Goal: Information Seeking & Learning: Learn about a topic

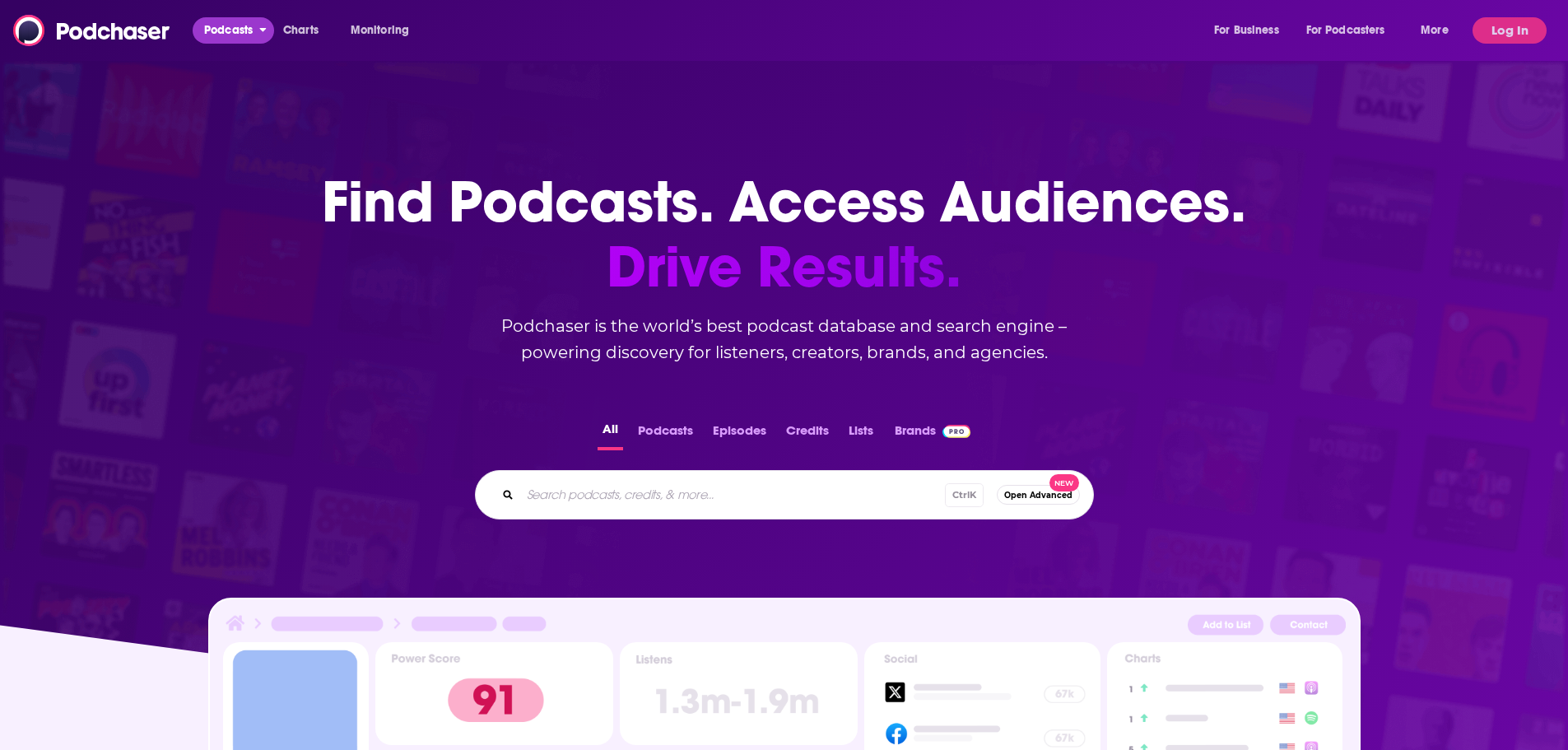
click at [238, 37] on span "Podcasts" at bounding box center [228, 30] width 48 height 23
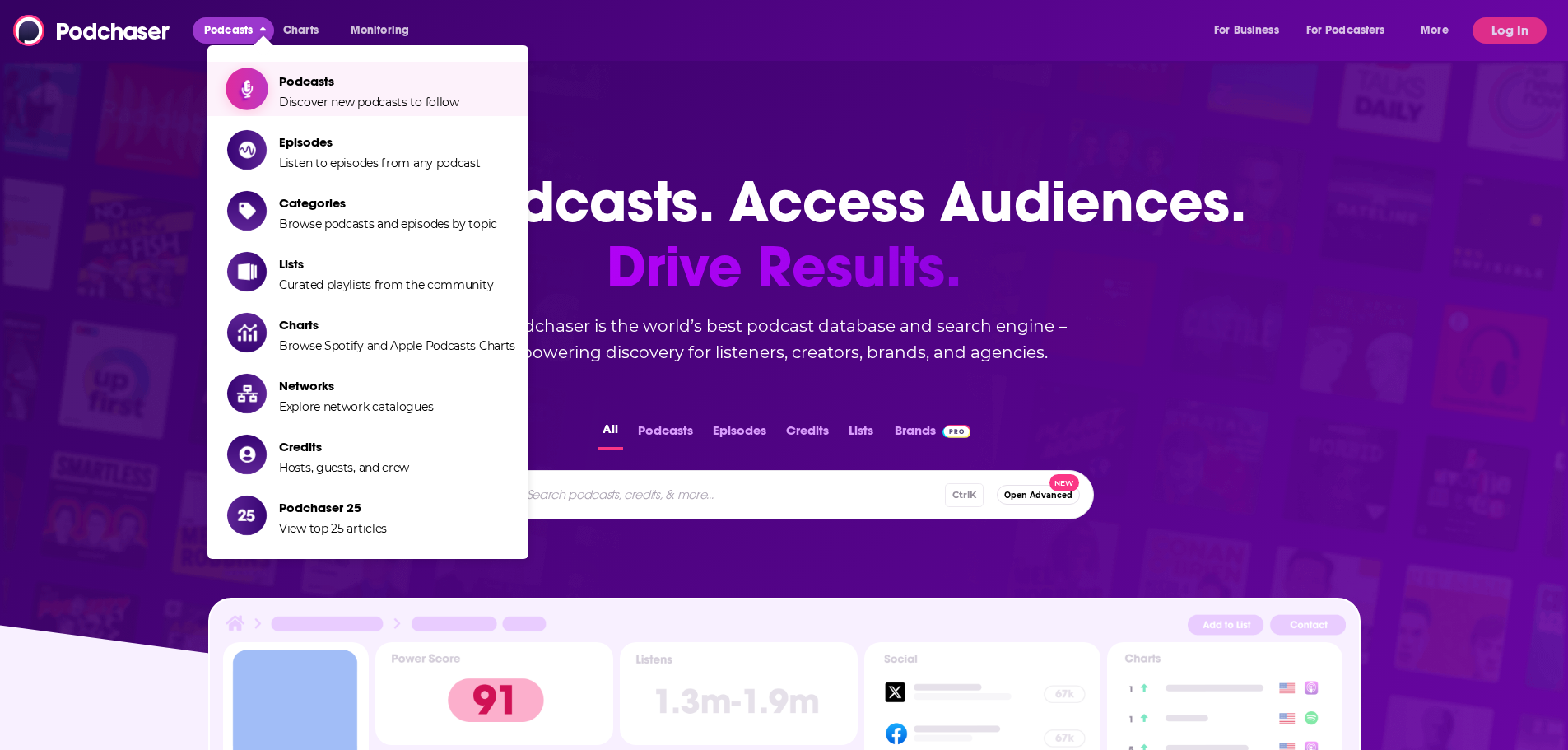
click at [391, 91] on span "Podcasts Discover new podcasts to follow" at bounding box center [369, 88] width 181 height 41
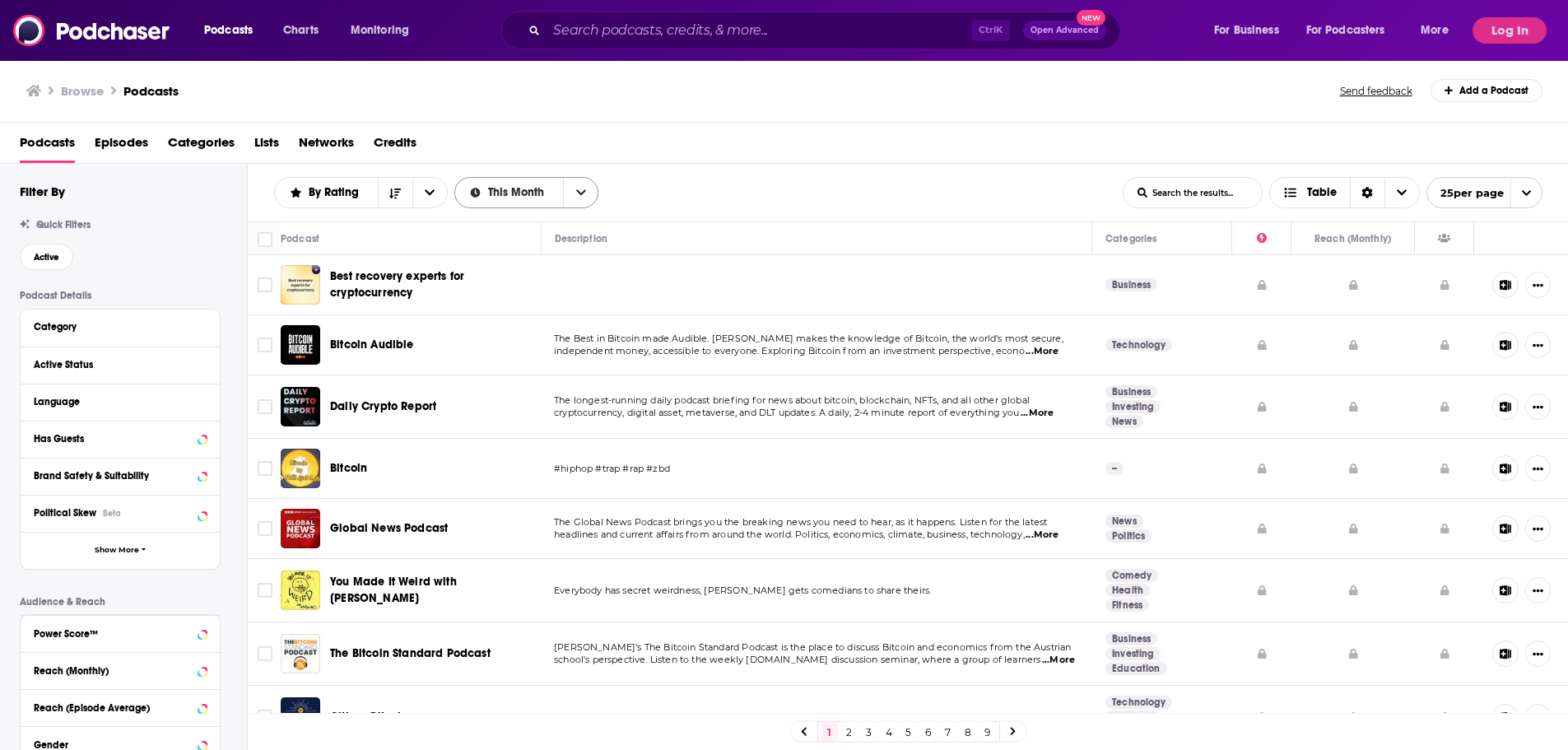
click at [577, 198] on icon "open menu" at bounding box center [580, 192] width 10 height 12
click at [535, 279] on span "This Year" at bounding box center [527, 278] width 119 height 9
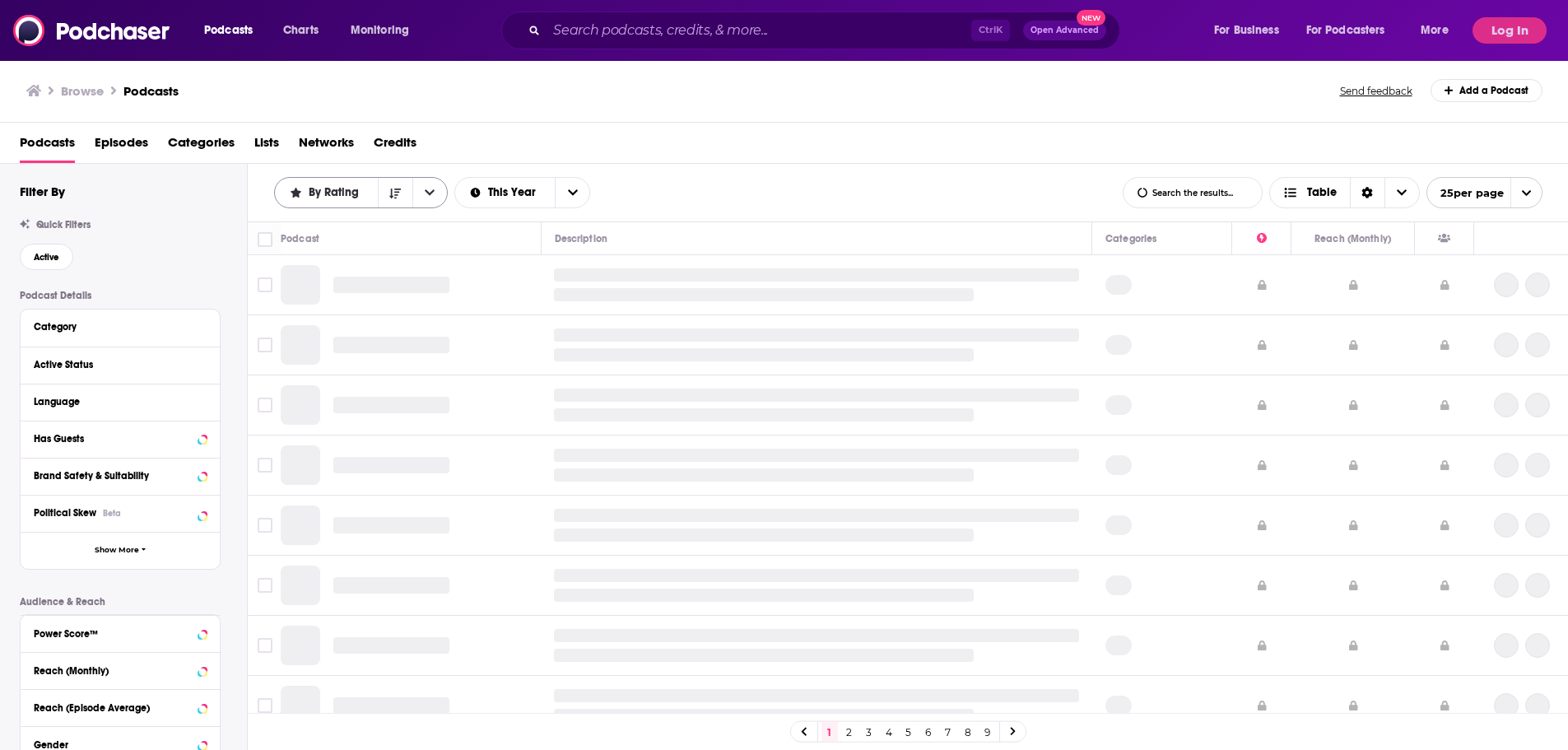
click at [430, 196] on icon "open menu" at bounding box center [429, 192] width 10 height 12
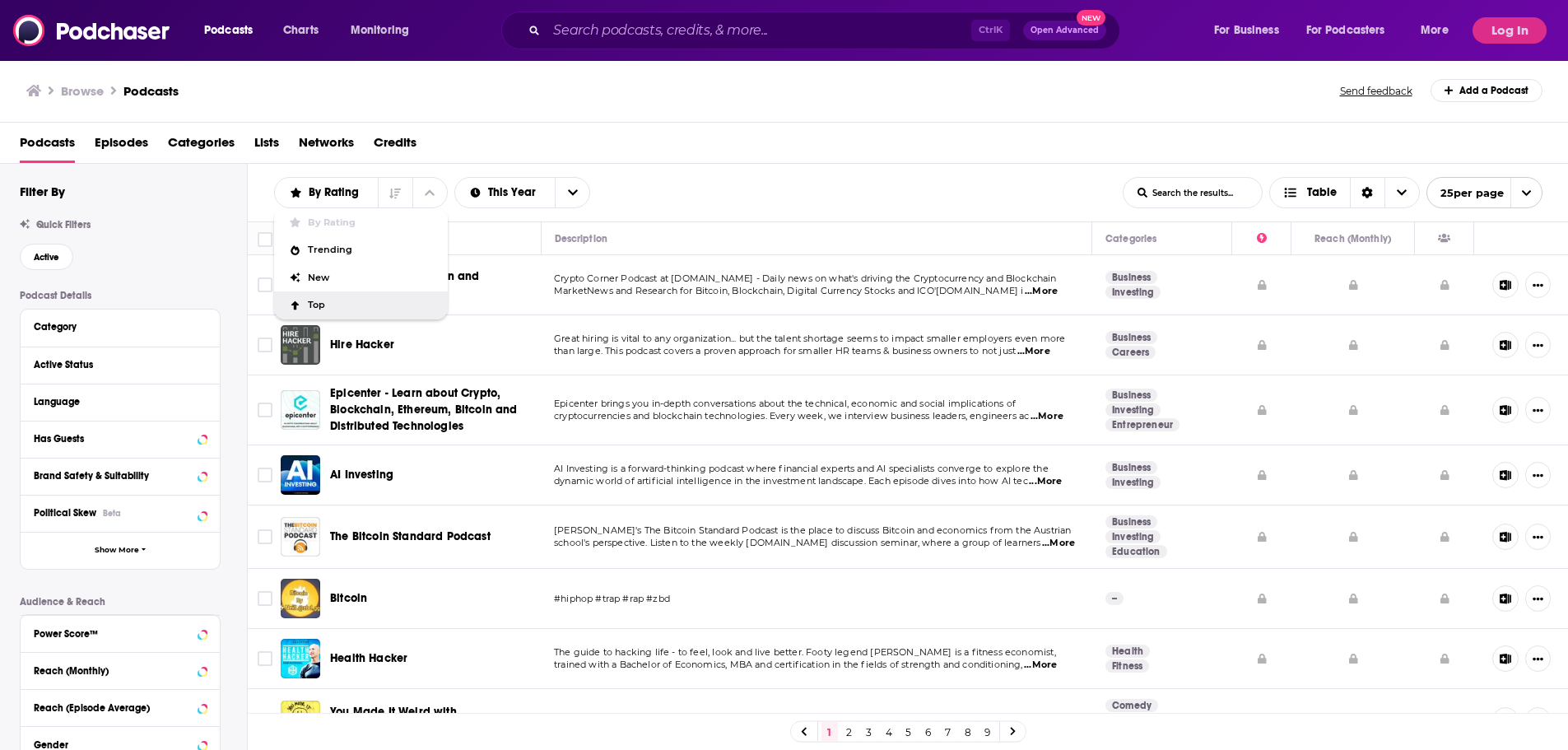
click at [366, 297] on div "Top" at bounding box center [361, 305] width 173 height 28
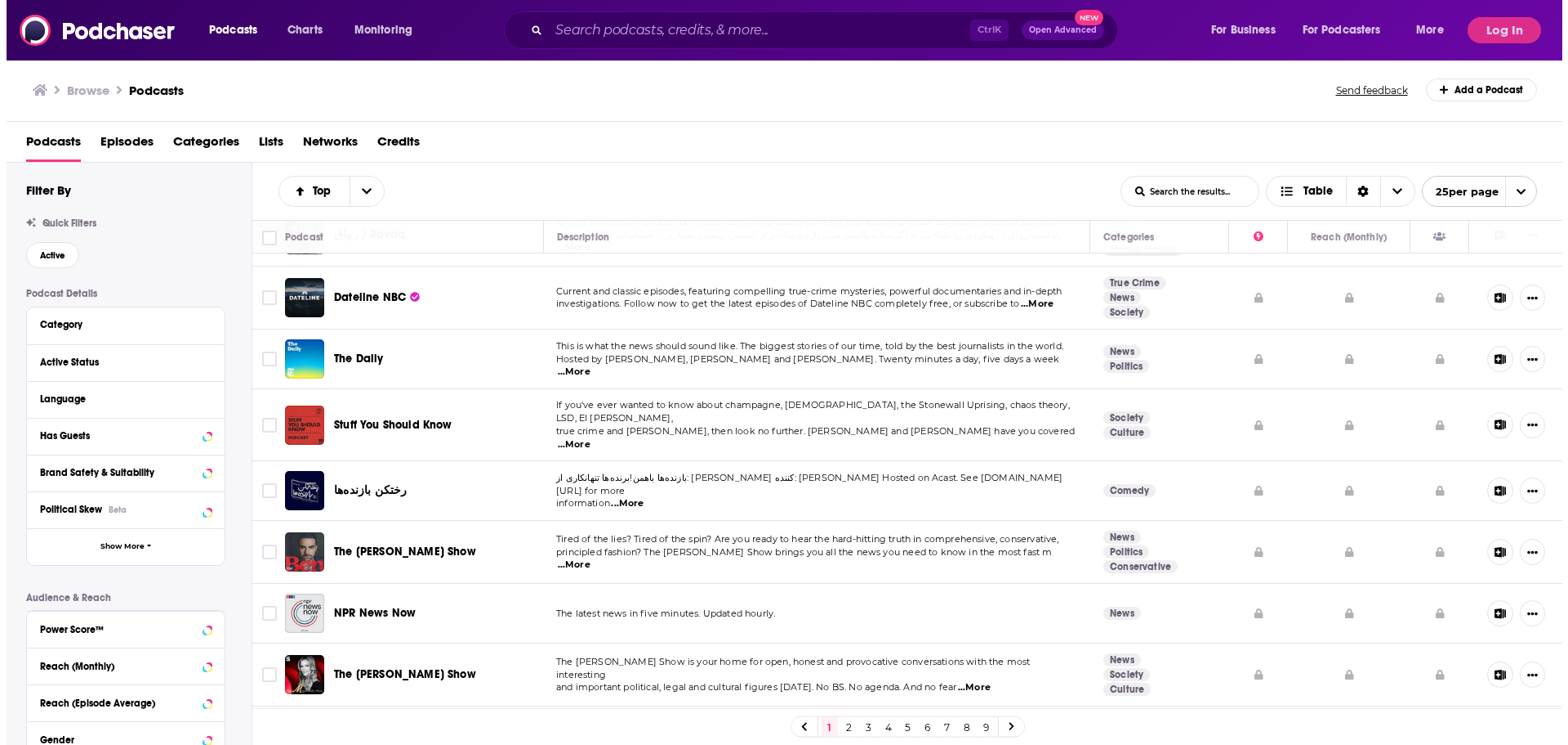
scroll to position [245, 0]
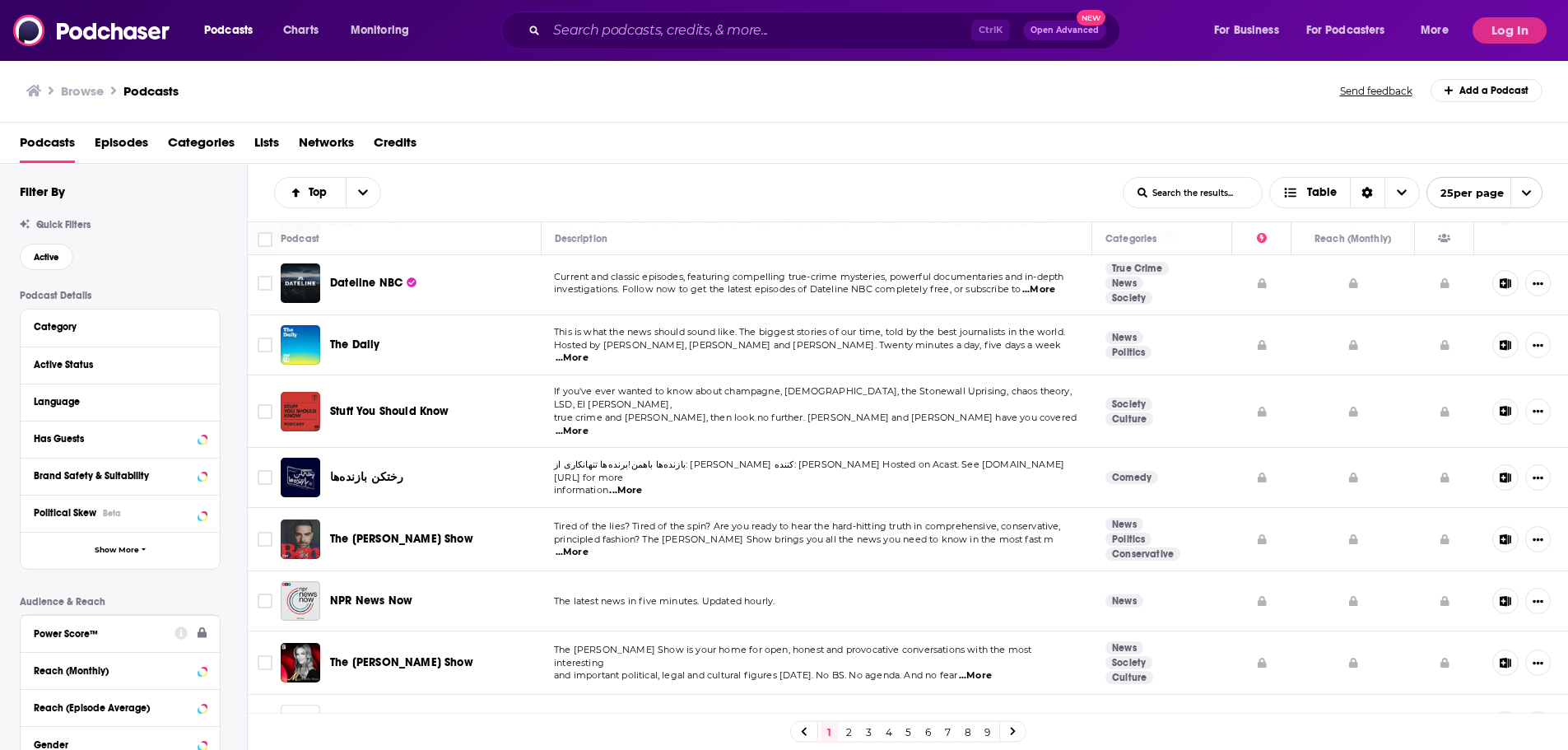
click at [101, 622] on button "Power Score™" at bounding box center [104, 632] width 140 height 21
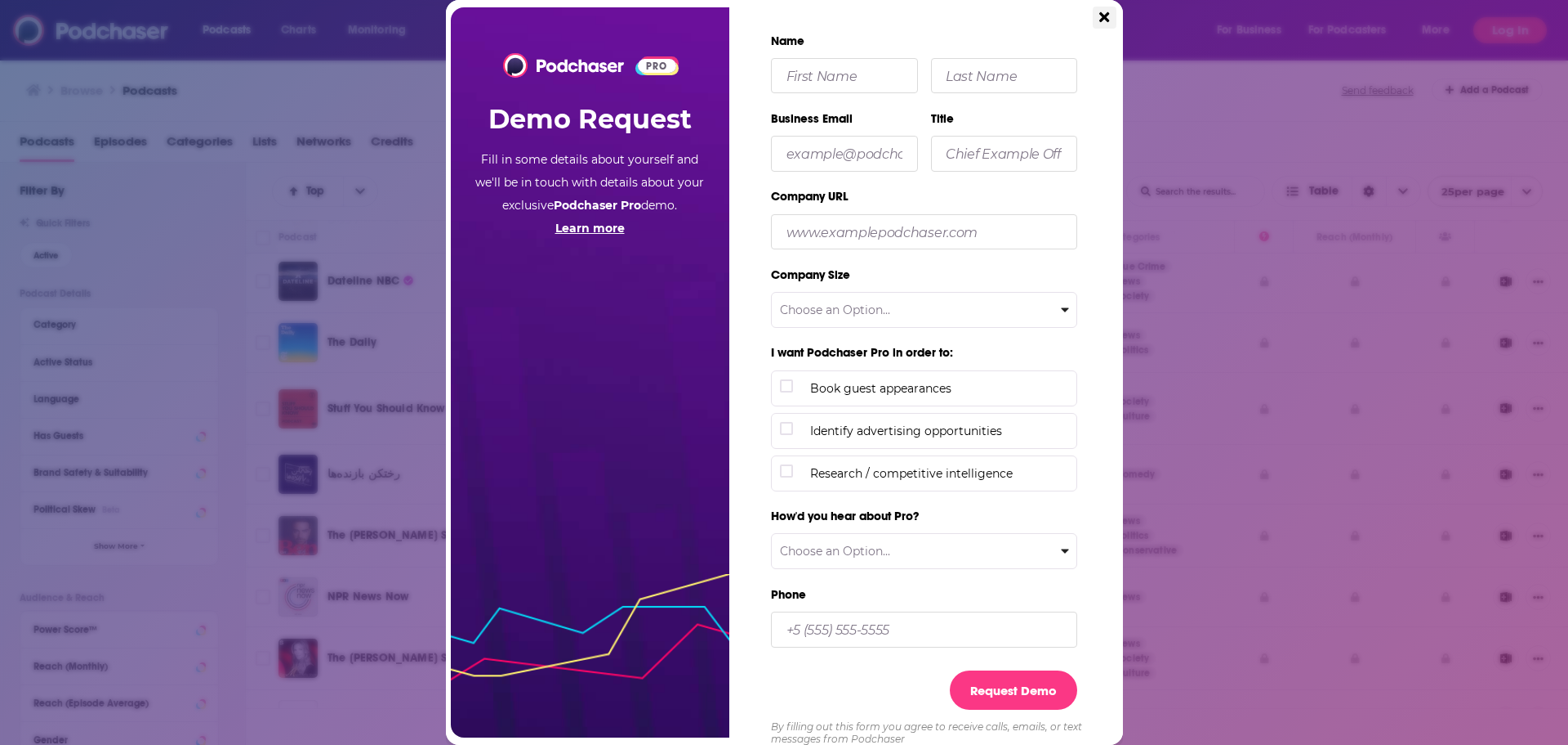
click at [1111, 15] on button "Close" at bounding box center [1105, 17] width 23 height 22
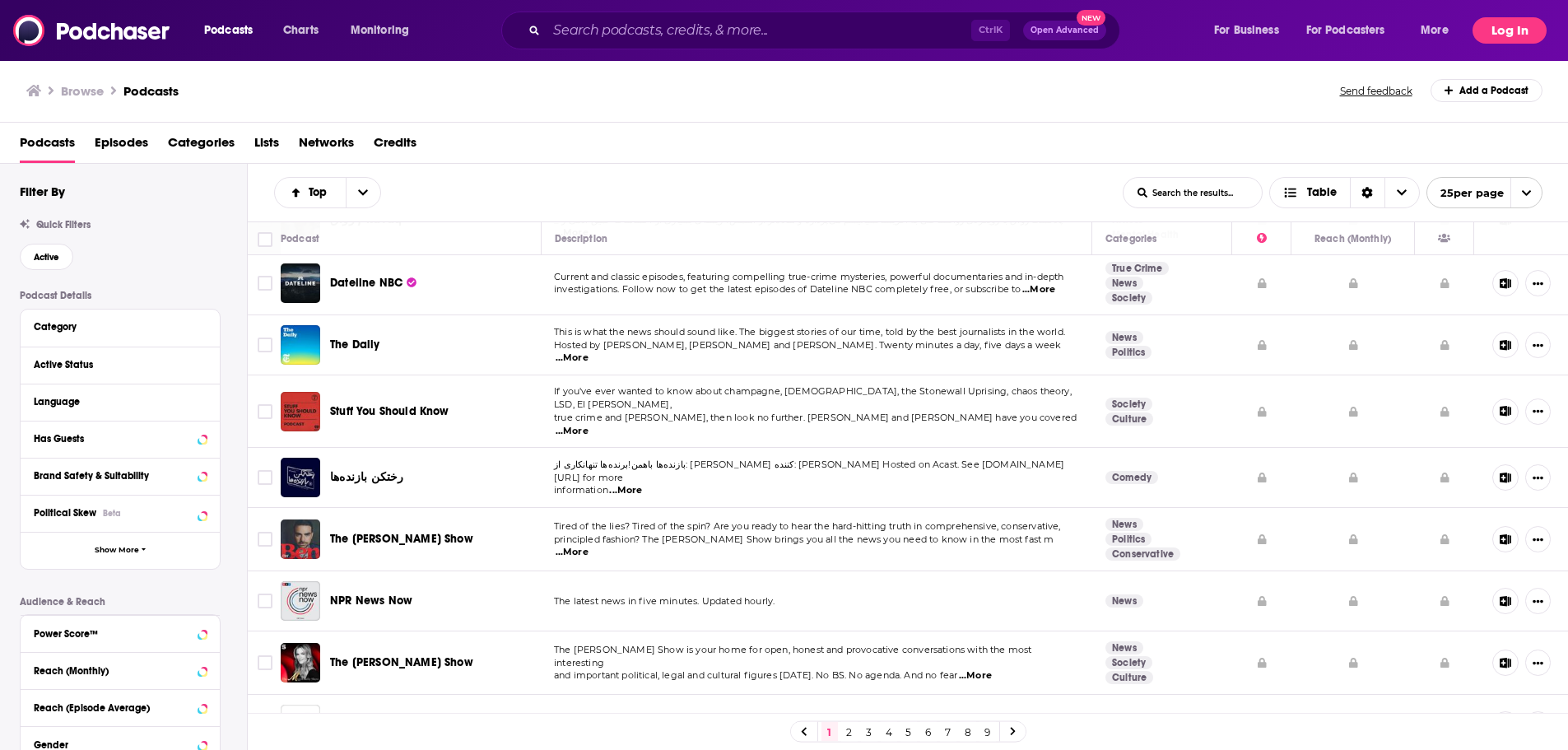
click at [1511, 33] on button "Log In" at bounding box center [1509, 29] width 74 height 26
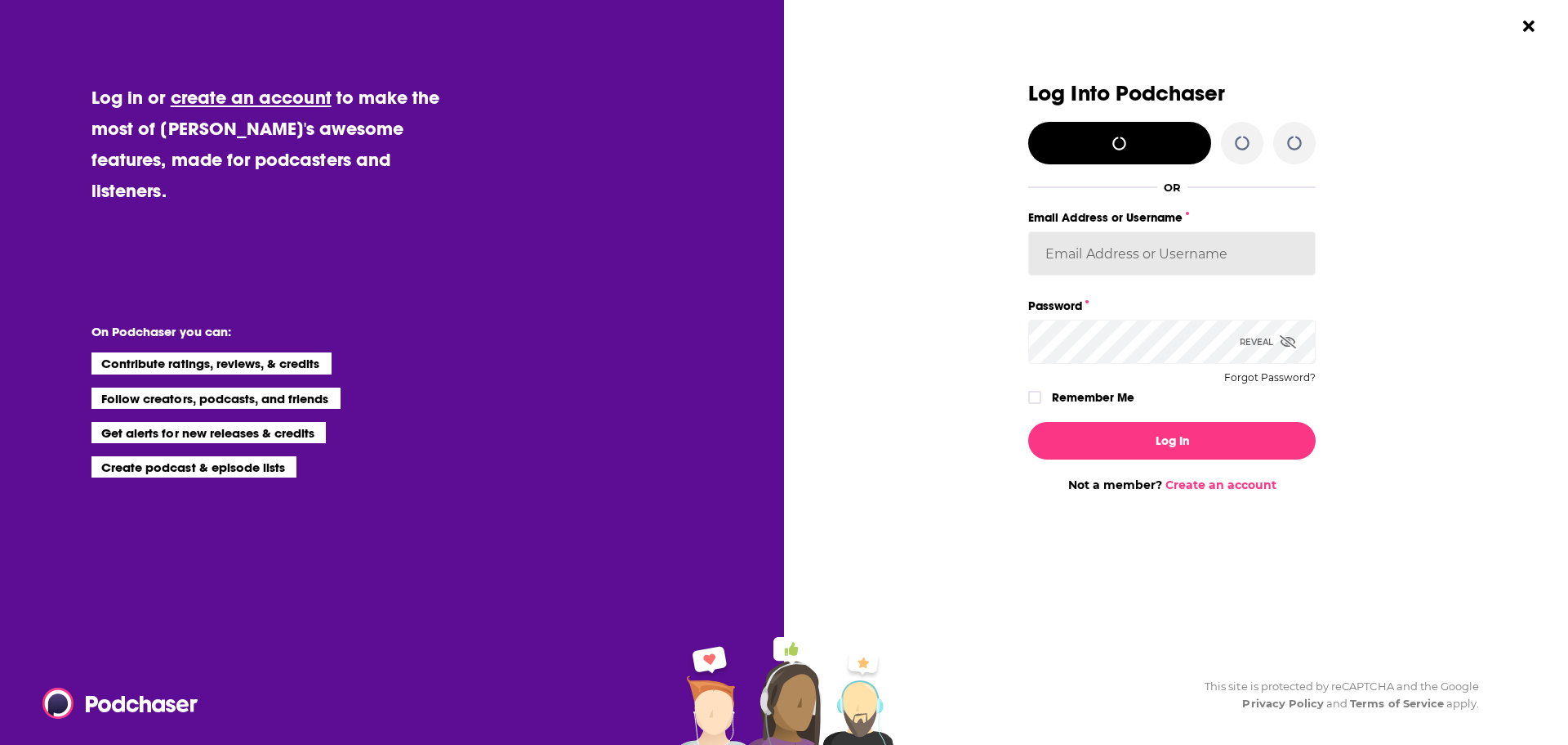
type input "ddeng"
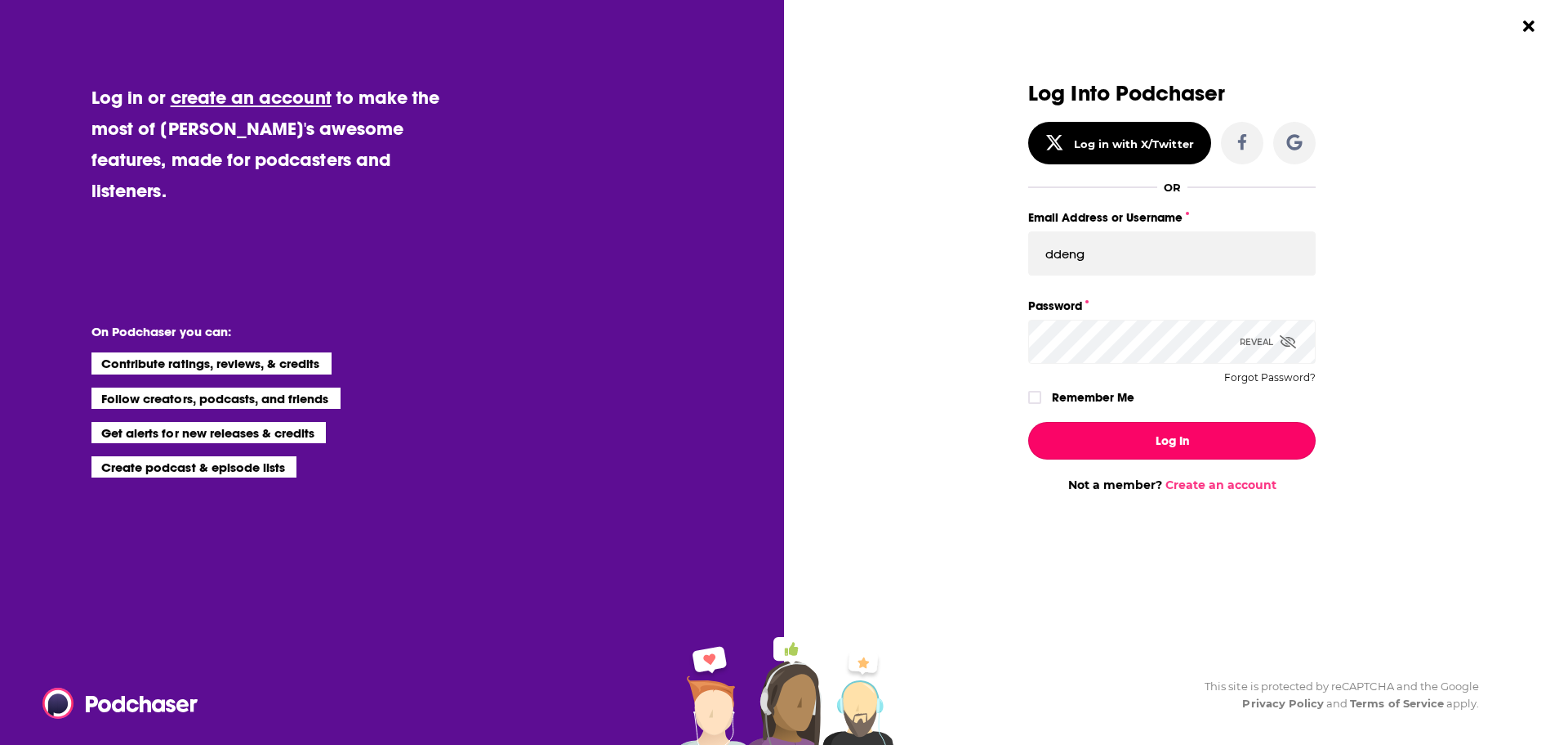
click at [1131, 423] on button "Log In" at bounding box center [1172, 440] width 288 height 37
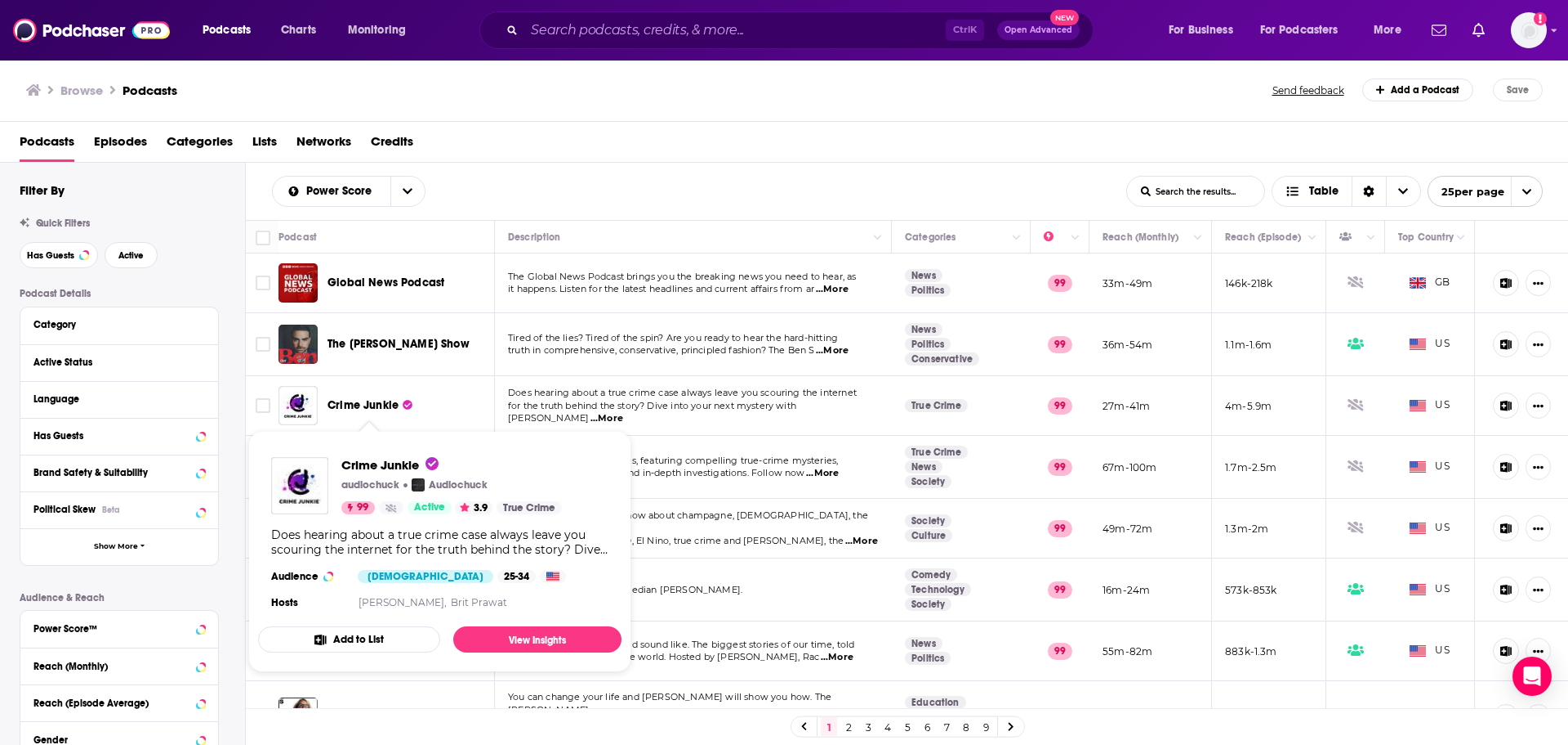
click at [652, 192] on div "Power Score List Search Input Search the results... Table" at bounding box center [699, 191] width 855 height 31
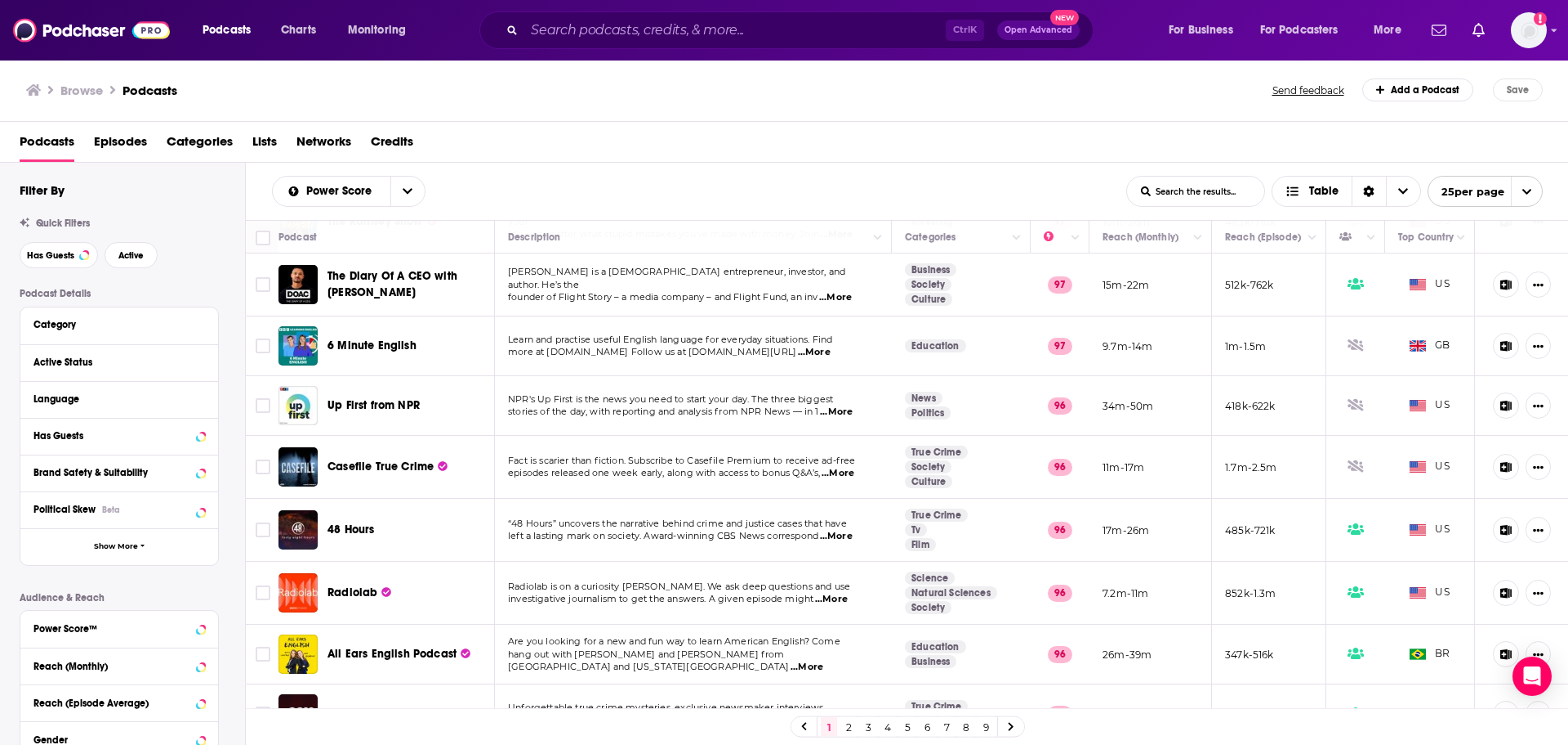
scroll to position [818, 0]
